Goal: Use online tool/utility

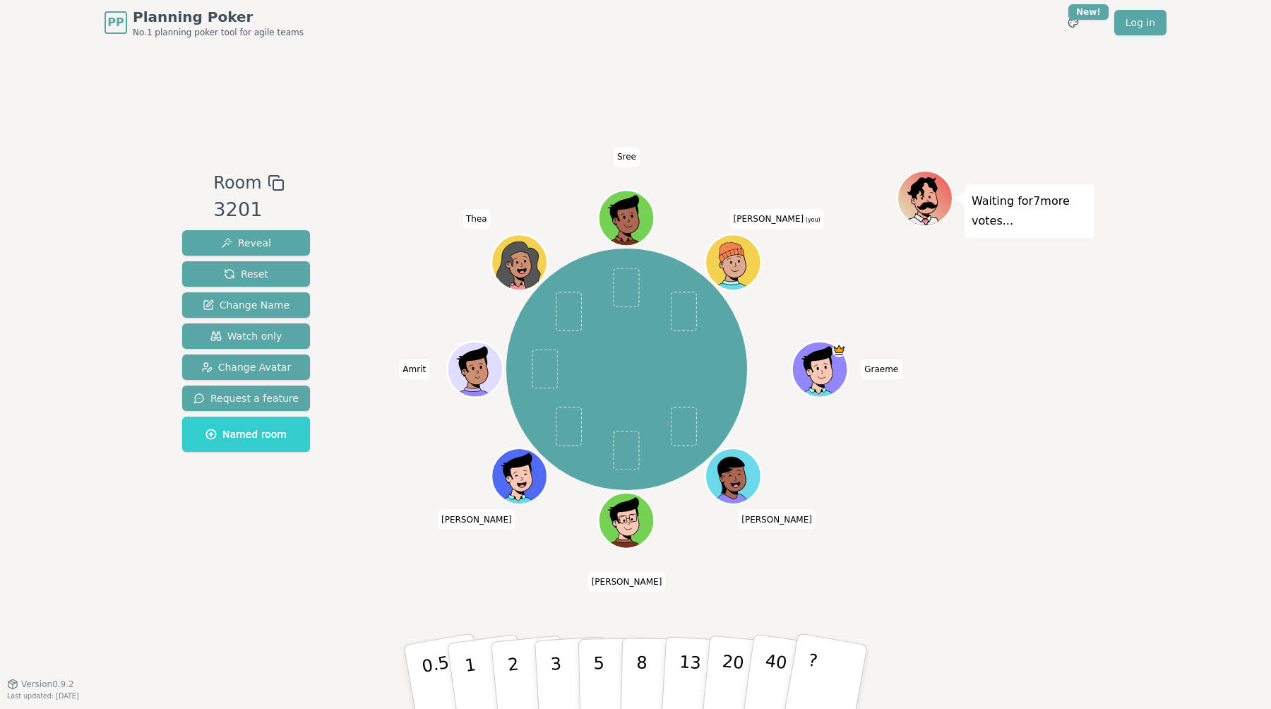
click at [337, 138] on div "Room 3201 Reveal Reset Change Name Watch only Change Avatar Request a feature N…" at bounding box center [635, 364] width 918 height 638
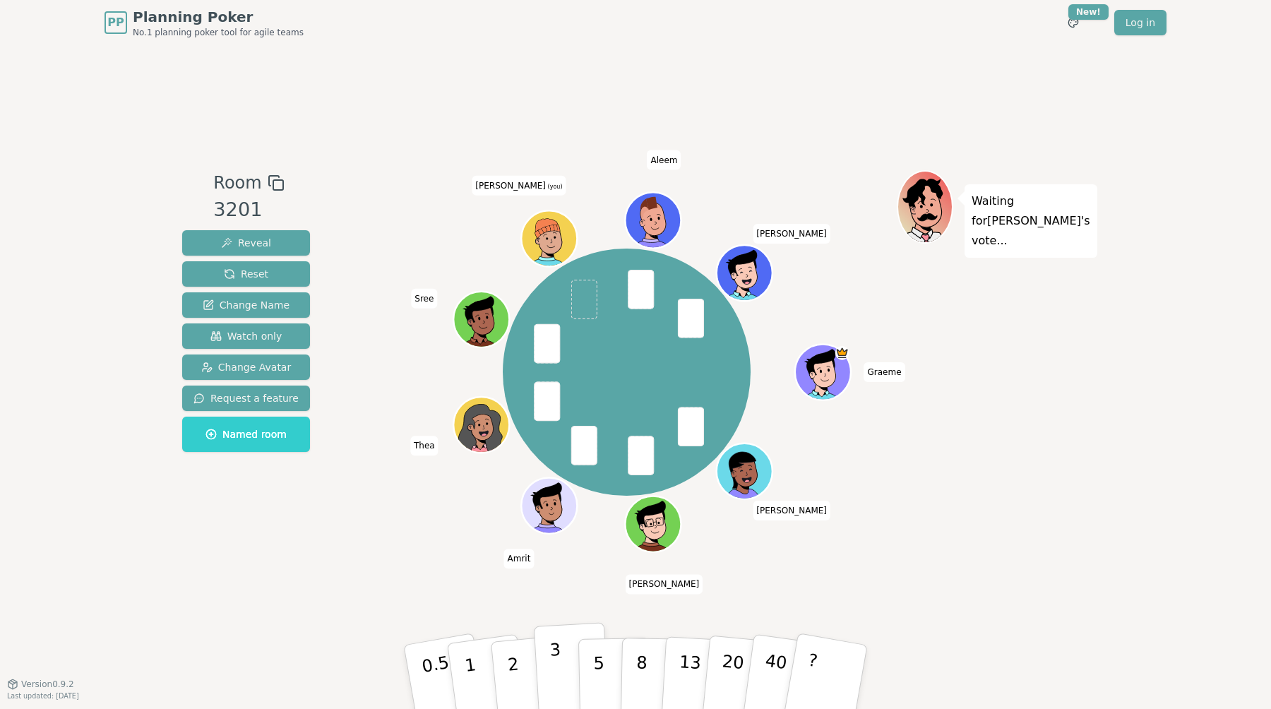
click at [555, 661] on p "3" at bounding box center [557, 678] width 16 height 77
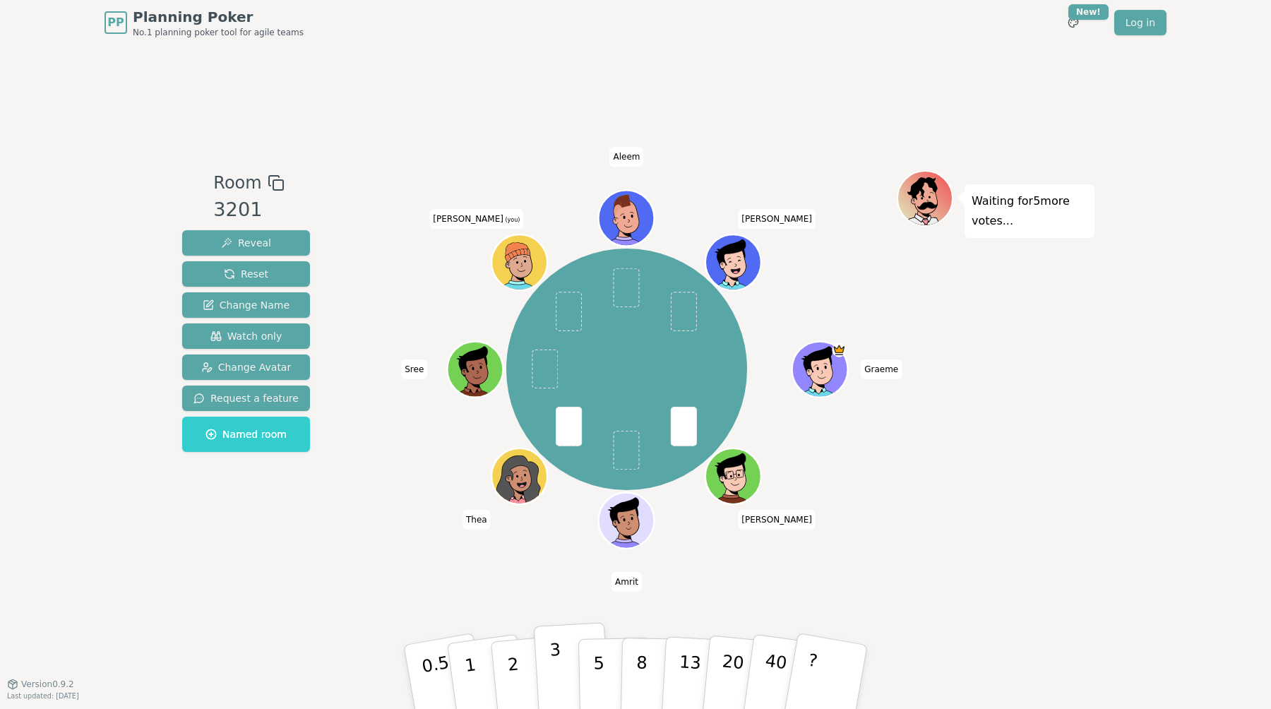
click at [556, 665] on p "3" at bounding box center [557, 678] width 16 height 77
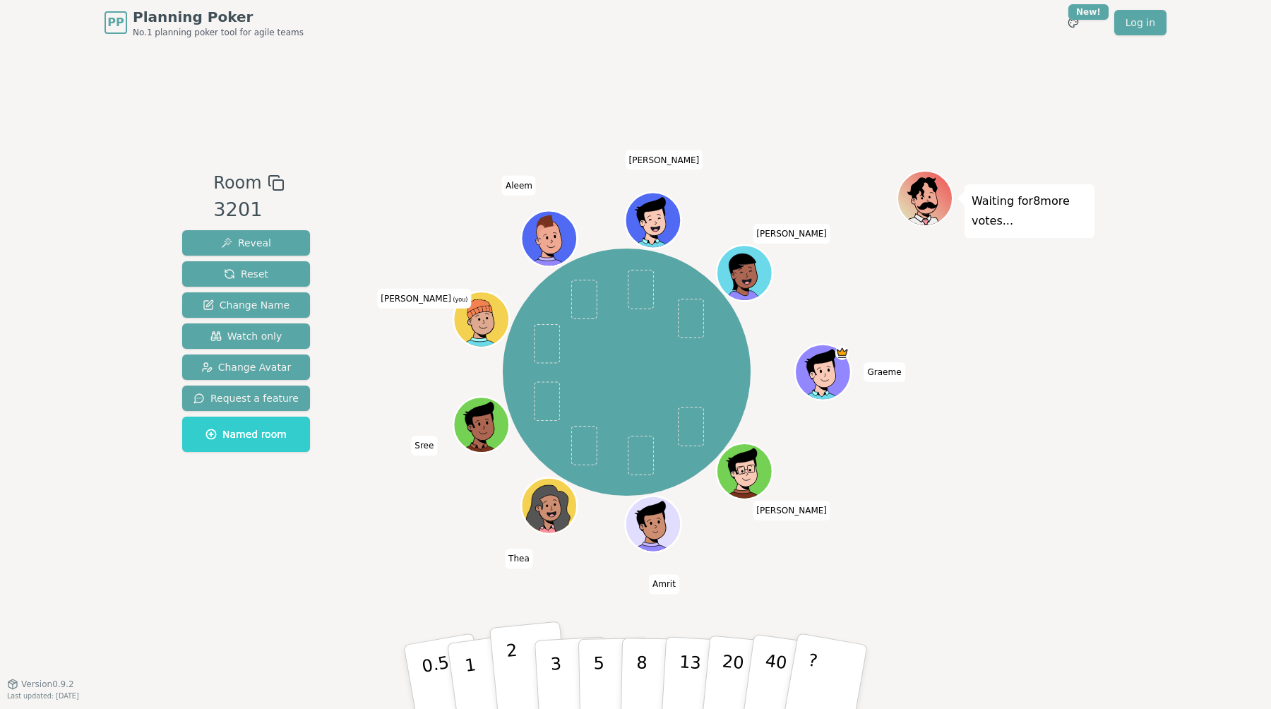
click at [514, 659] on p "2" at bounding box center [514, 678] width 18 height 77
click at [552, 666] on p "3" at bounding box center [557, 678] width 16 height 77
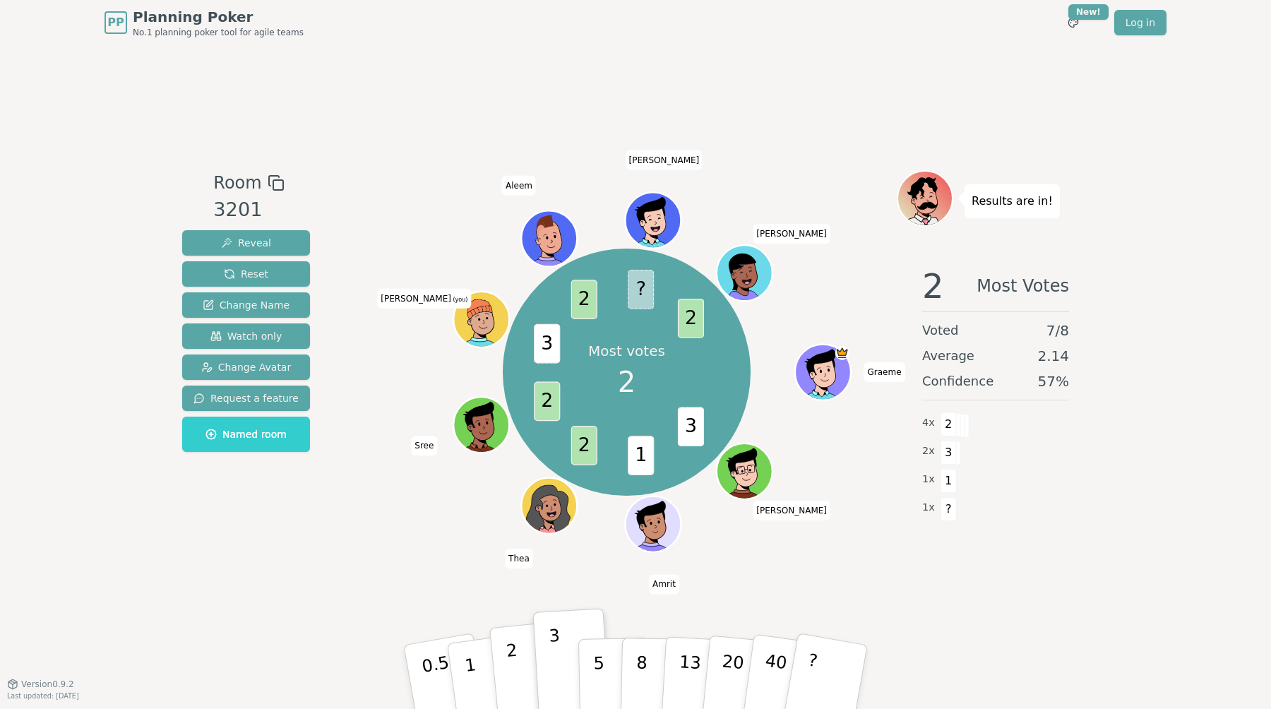
click at [515, 676] on p "2" at bounding box center [514, 678] width 18 height 77
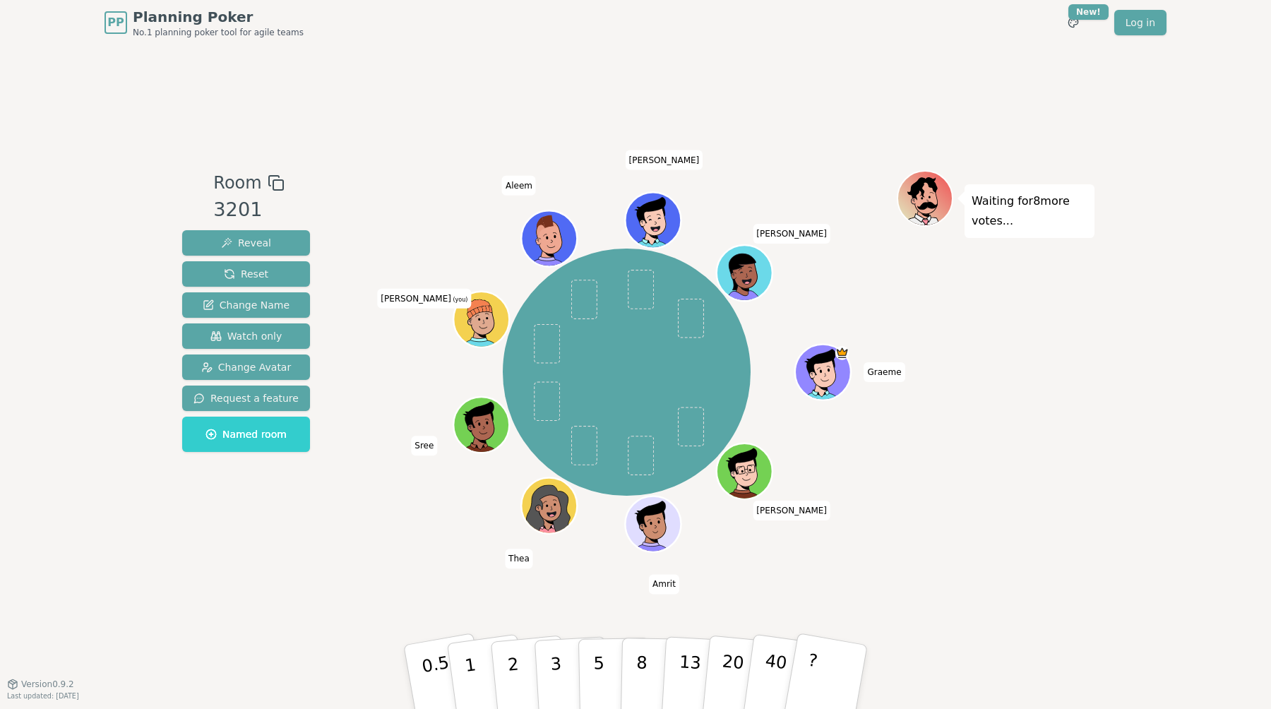
click at [486, 139] on div "Room 3201 Reveal Reset Change Name Watch only Change Avatar Request a feature N…" at bounding box center [635, 364] width 918 height 638
click at [511, 676] on p "2" at bounding box center [514, 678] width 18 height 77
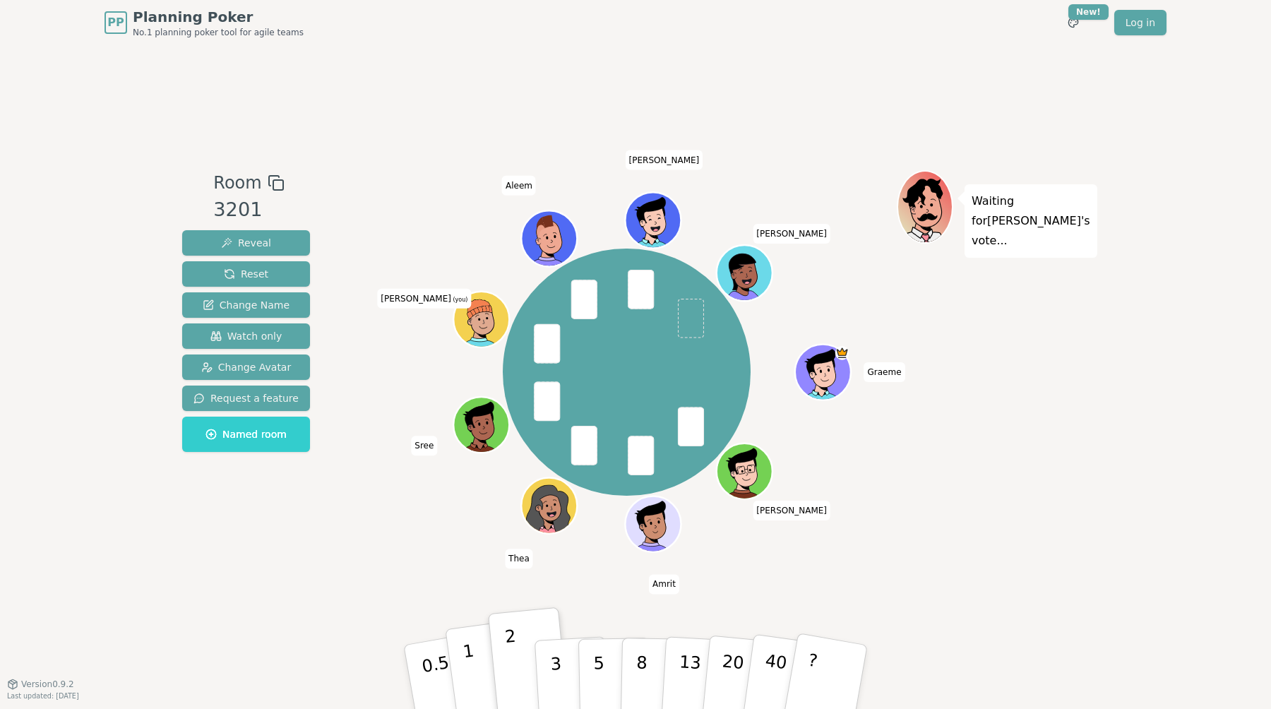
click at [479, 676] on button "1" at bounding box center [487, 677] width 84 height 114
click at [483, 649] on button "1" at bounding box center [487, 677] width 84 height 114
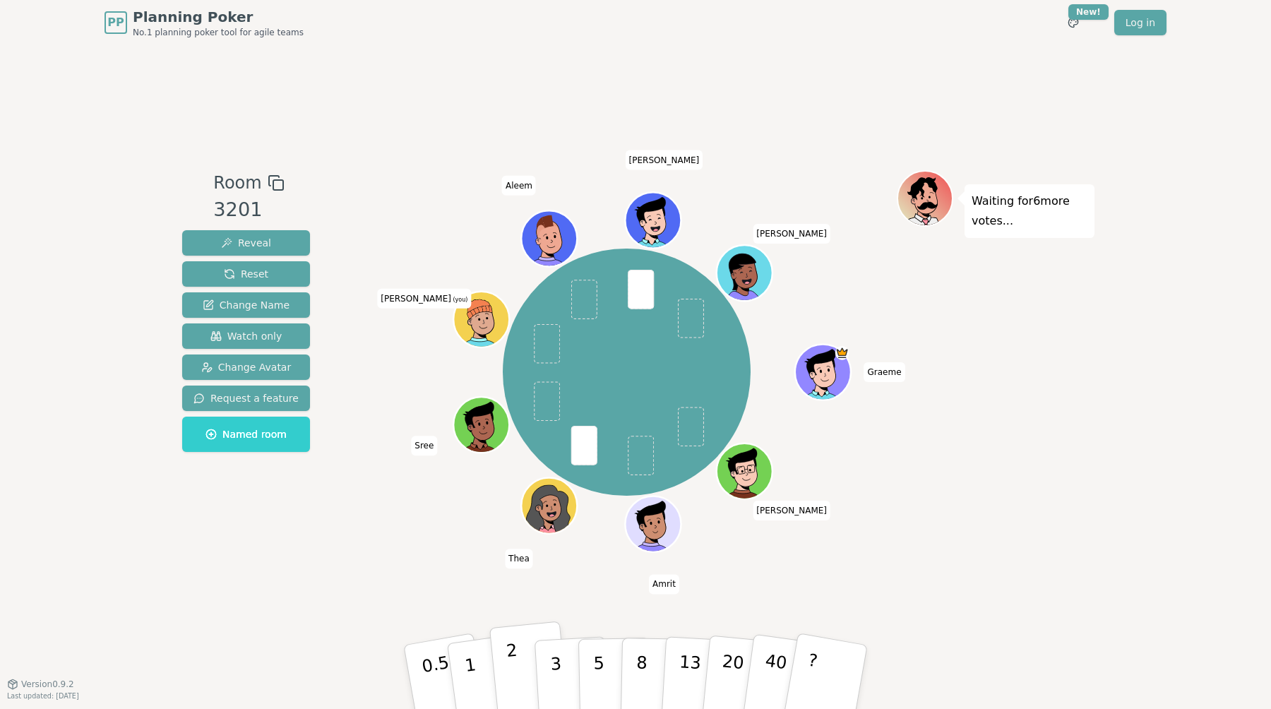
click at [509, 648] on p "2" at bounding box center [514, 678] width 18 height 77
click at [556, 668] on p "3" at bounding box center [557, 678] width 16 height 77
click at [559, 656] on p "3" at bounding box center [557, 678] width 16 height 77
click at [510, 661] on p "2" at bounding box center [514, 678] width 18 height 77
